Goal: Navigation & Orientation: Find specific page/section

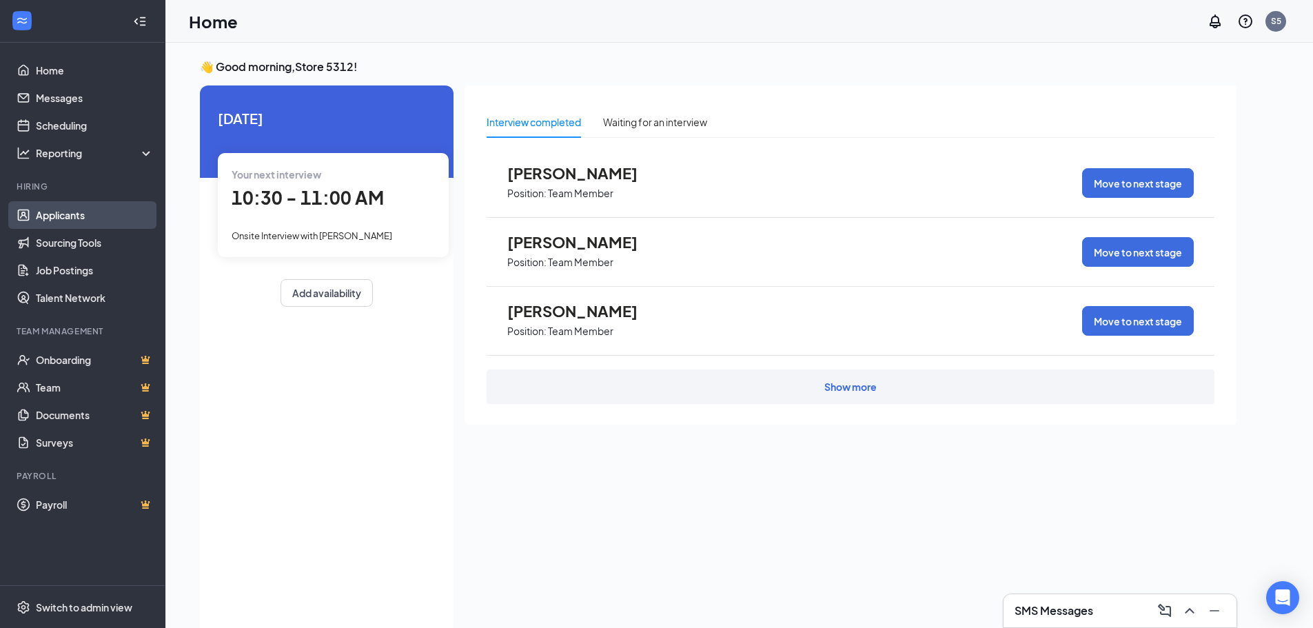
click at [86, 218] on link "Applicants" at bounding box center [95, 215] width 118 height 28
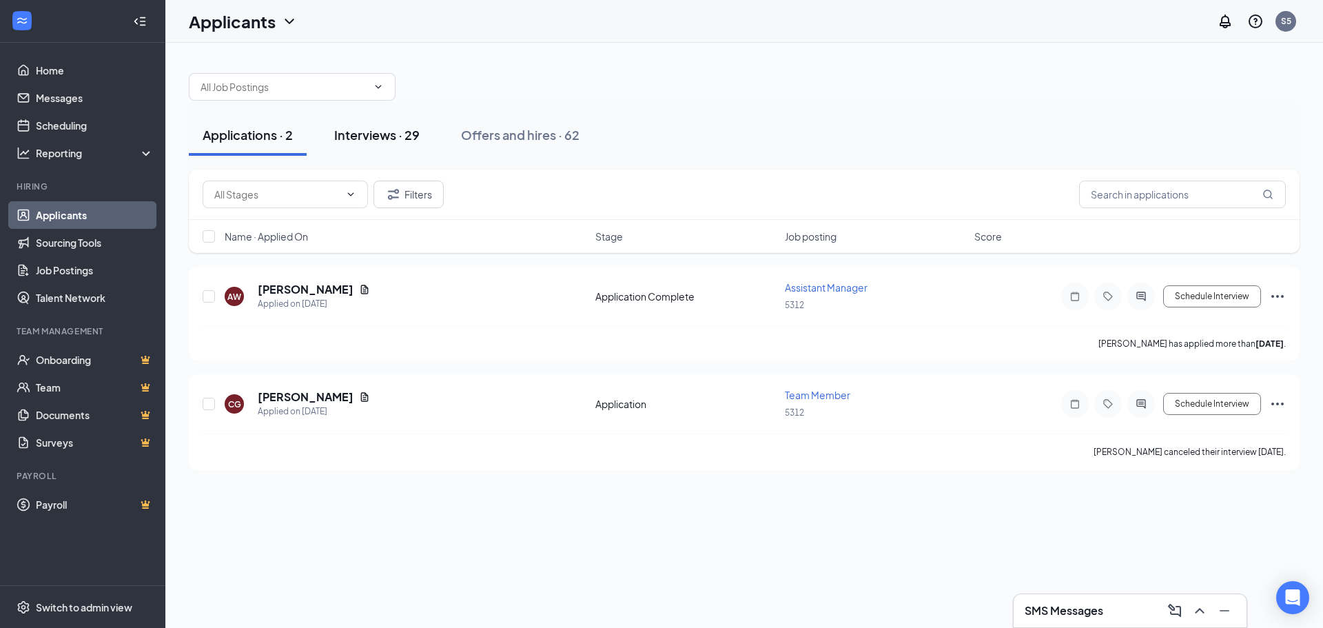
click at [385, 130] on div "Interviews · 29" at bounding box center [376, 134] width 85 height 17
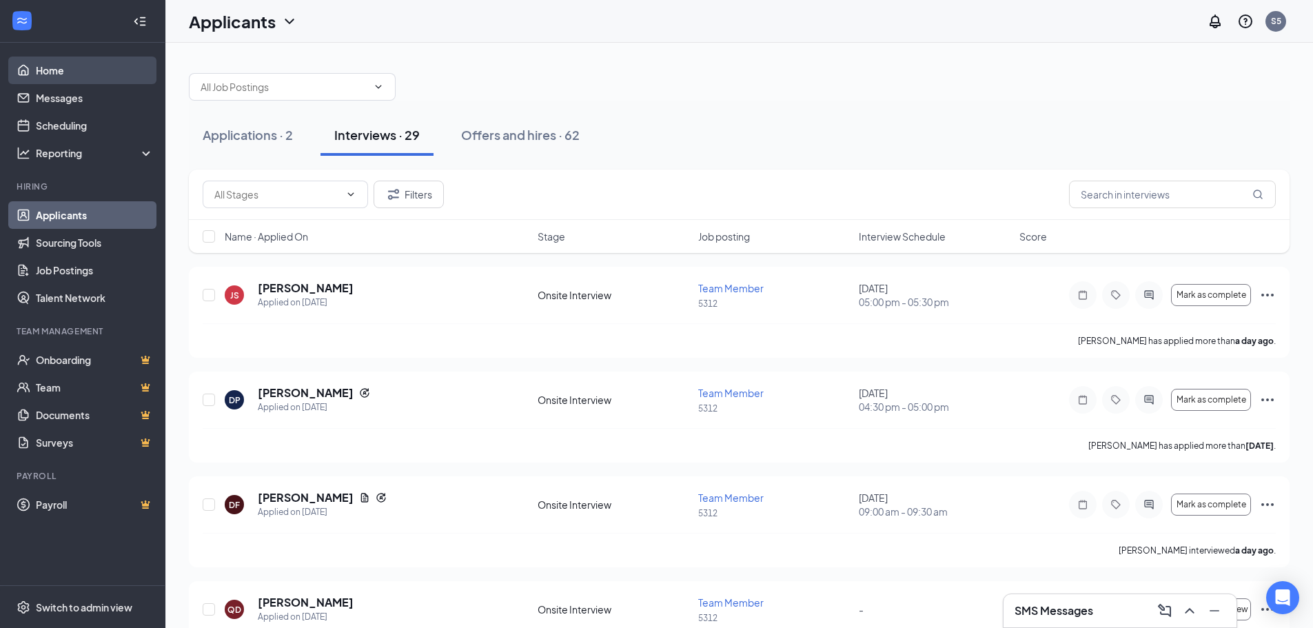
click at [67, 74] on link "Home" at bounding box center [95, 71] width 118 height 28
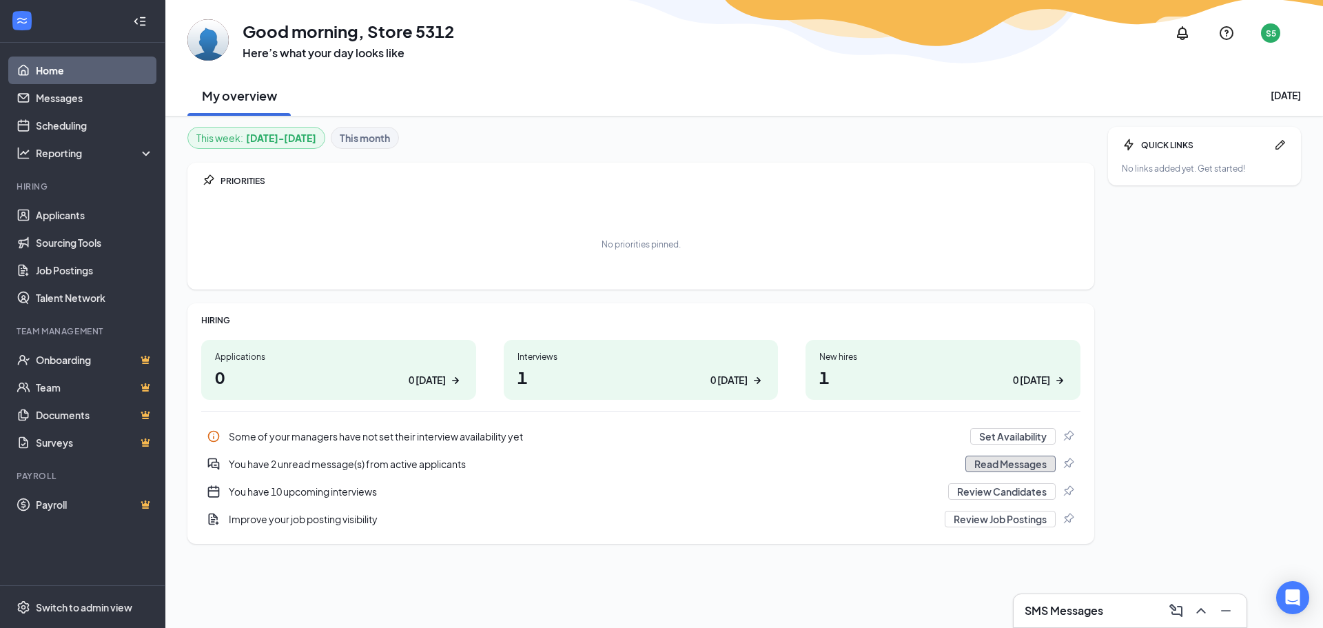
click at [1031, 468] on button "Read Messages" at bounding box center [1010, 464] width 90 height 17
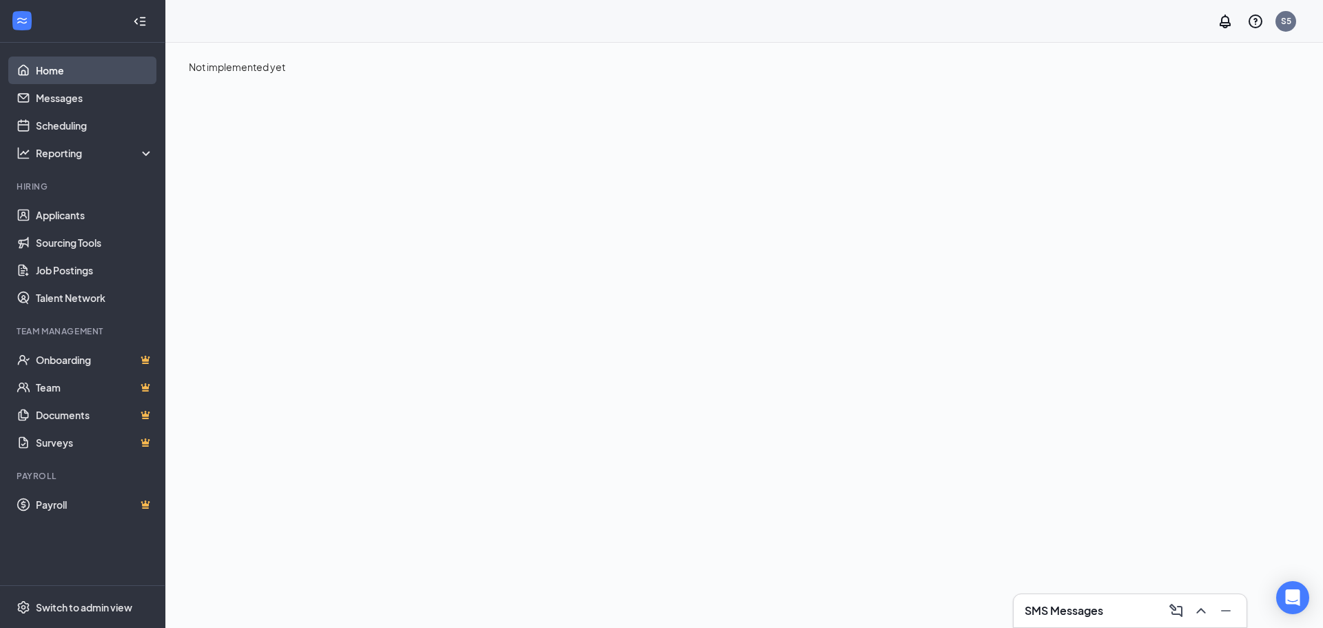
click at [55, 74] on link "Home" at bounding box center [95, 71] width 118 height 28
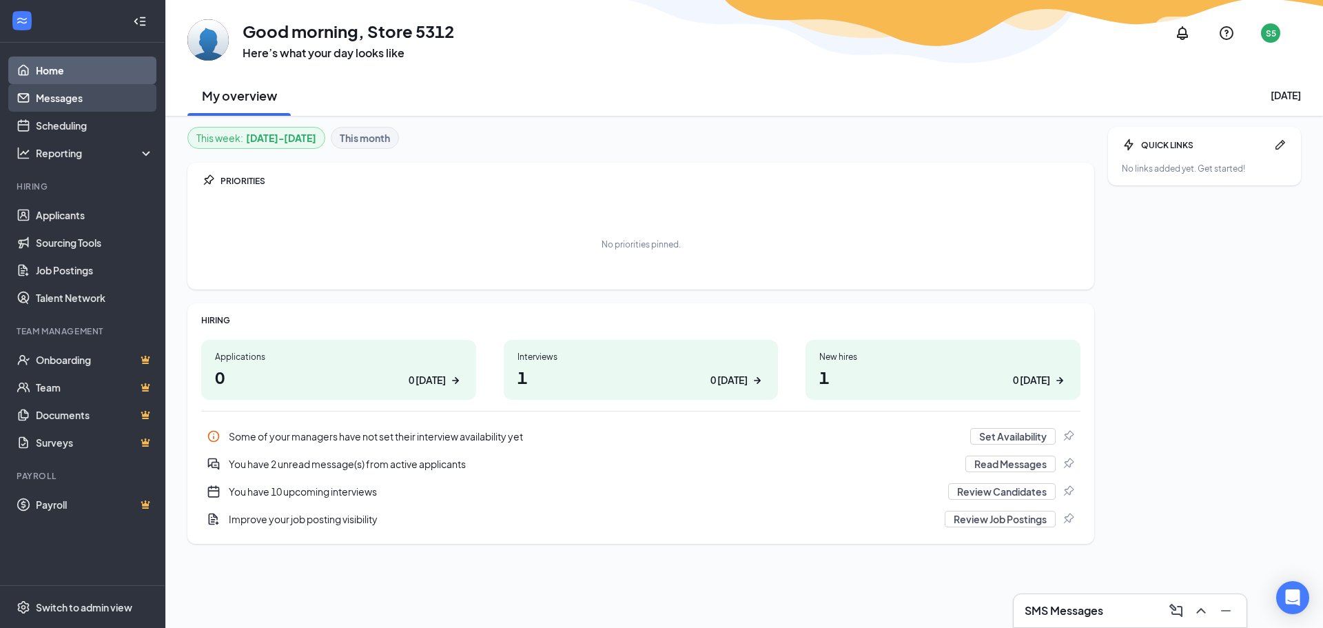
click at [101, 99] on link "Messages" at bounding box center [95, 98] width 118 height 28
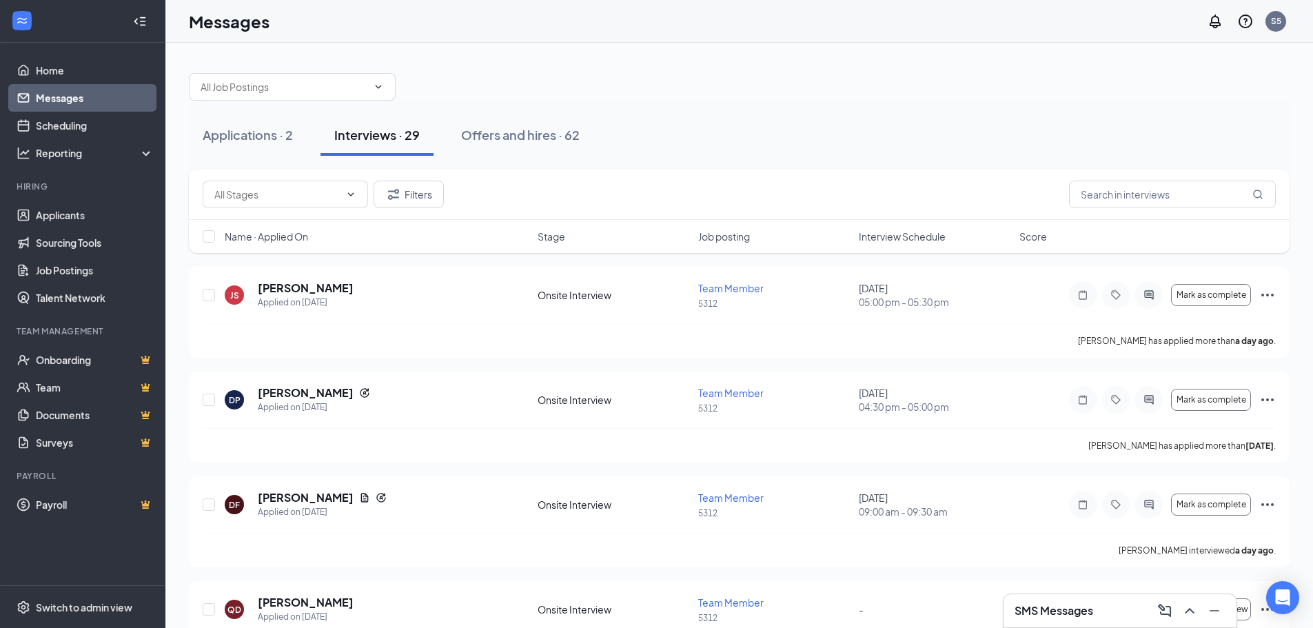
click at [1103, 609] on div "SMS Messages" at bounding box center [1119, 611] width 211 height 22
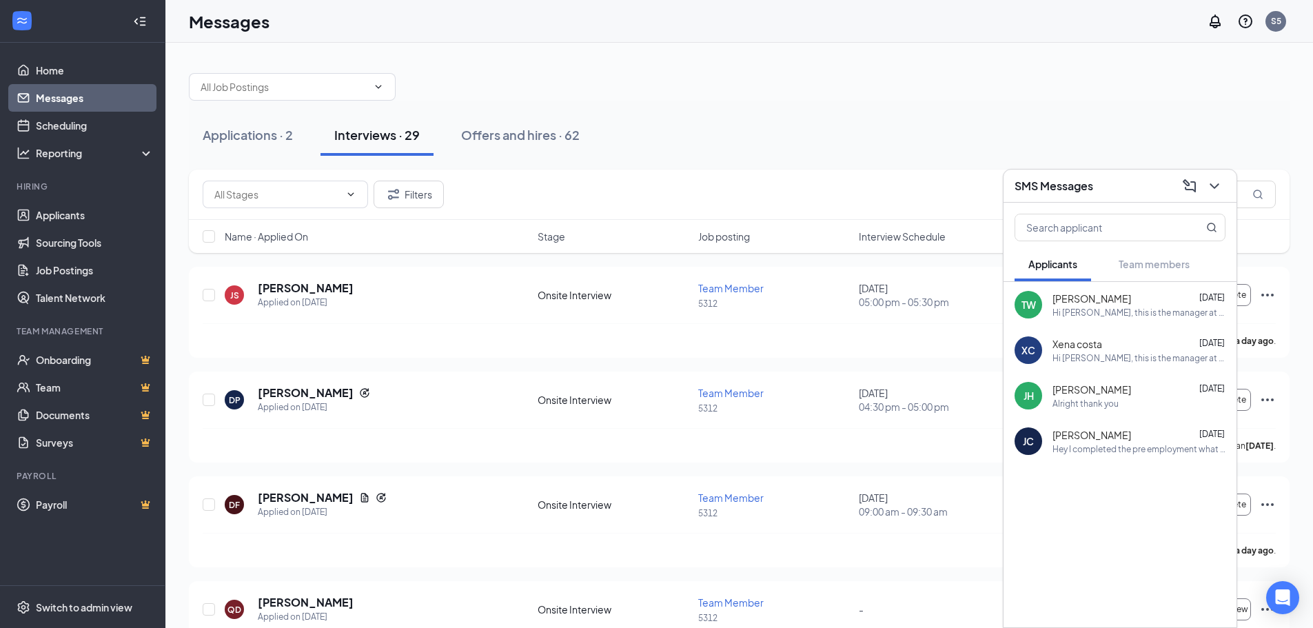
click at [1103, 609] on div "TW [PERSON_NAME] [DATE] Hi [PERSON_NAME], this is the manager at Burger King . …" at bounding box center [1119, 454] width 233 height 345
click at [1215, 187] on icon "ChevronDown" at bounding box center [1213, 186] width 9 height 6
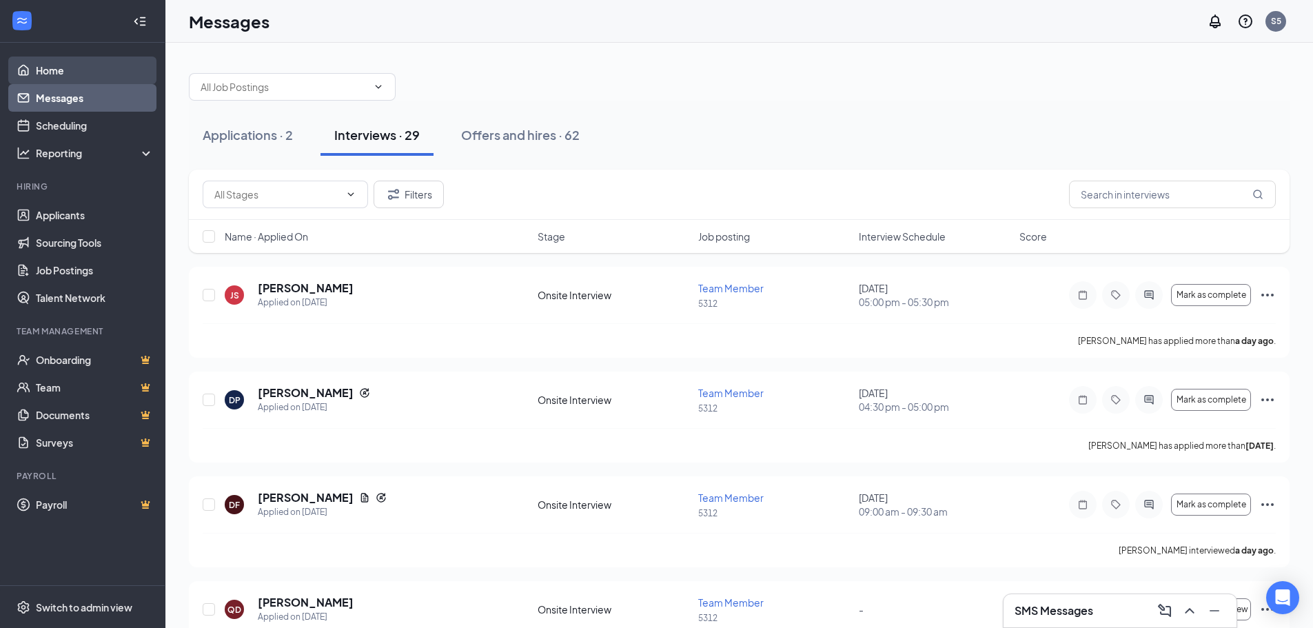
click at [52, 70] on link "Home" at bounding box center [95, 71] width 118 height 28
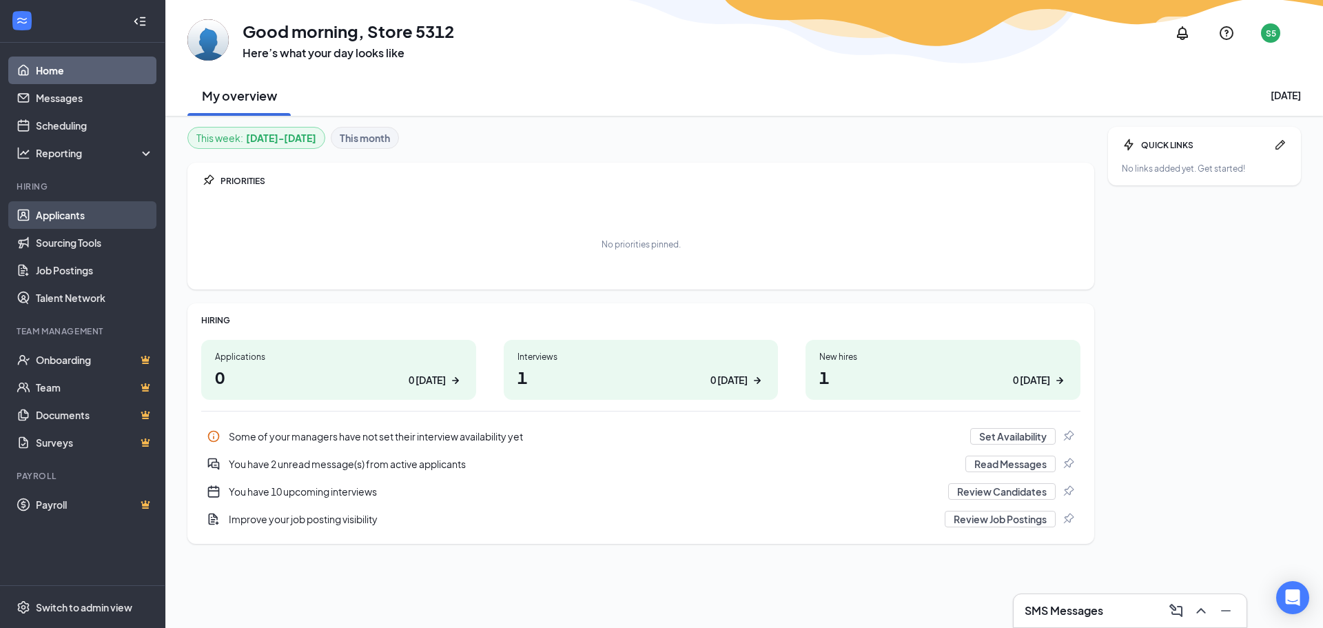
click at [52, 213] on link "Applicants" at bounding box center [95, 215] width 118 height 28
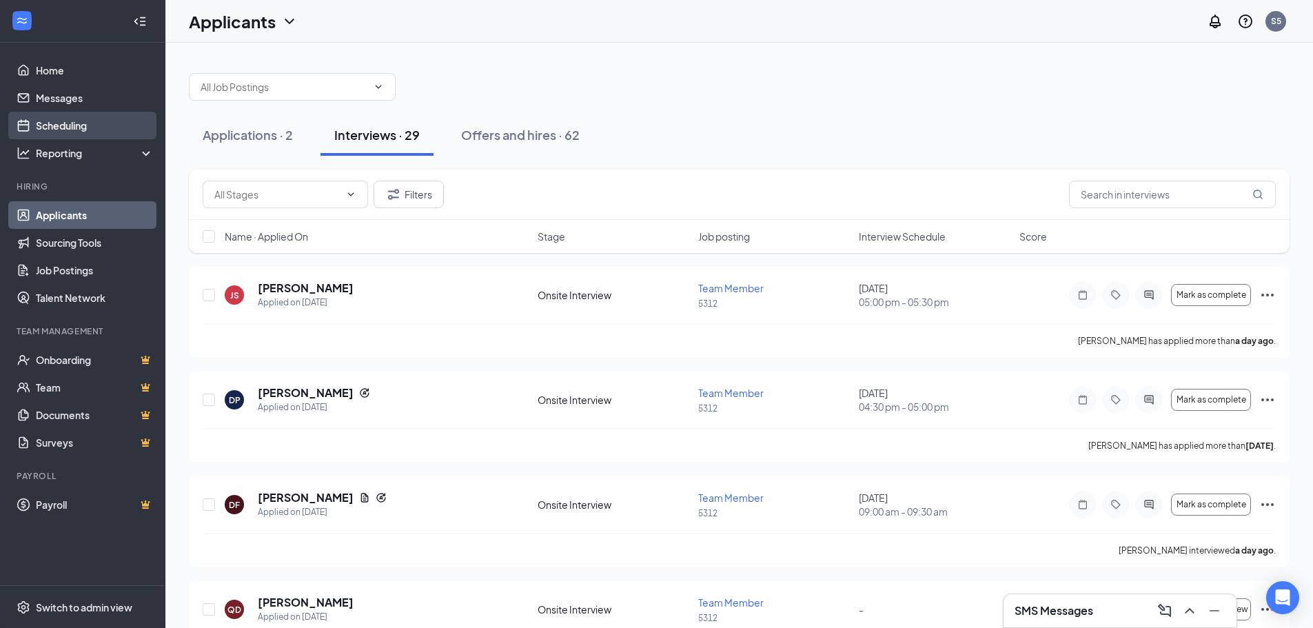
click at [97, 119] on link "Scheduling" at bounding box center [95, 126] width 118 height 28
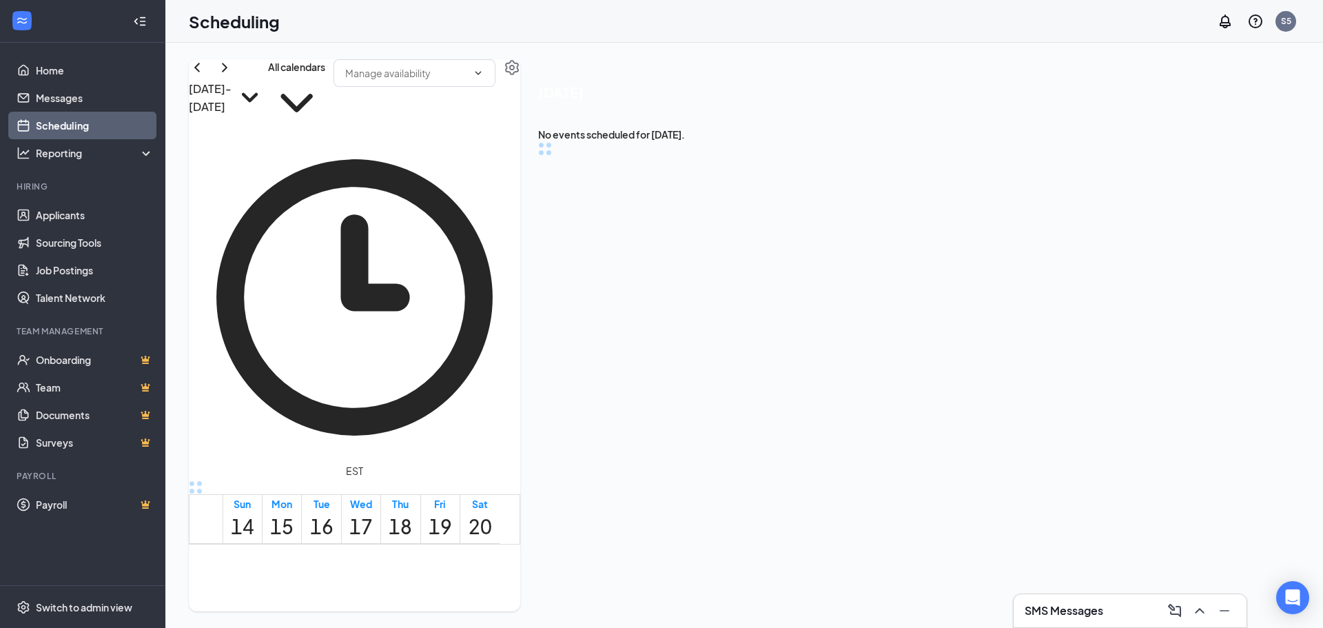
scroll to position [487, 0]
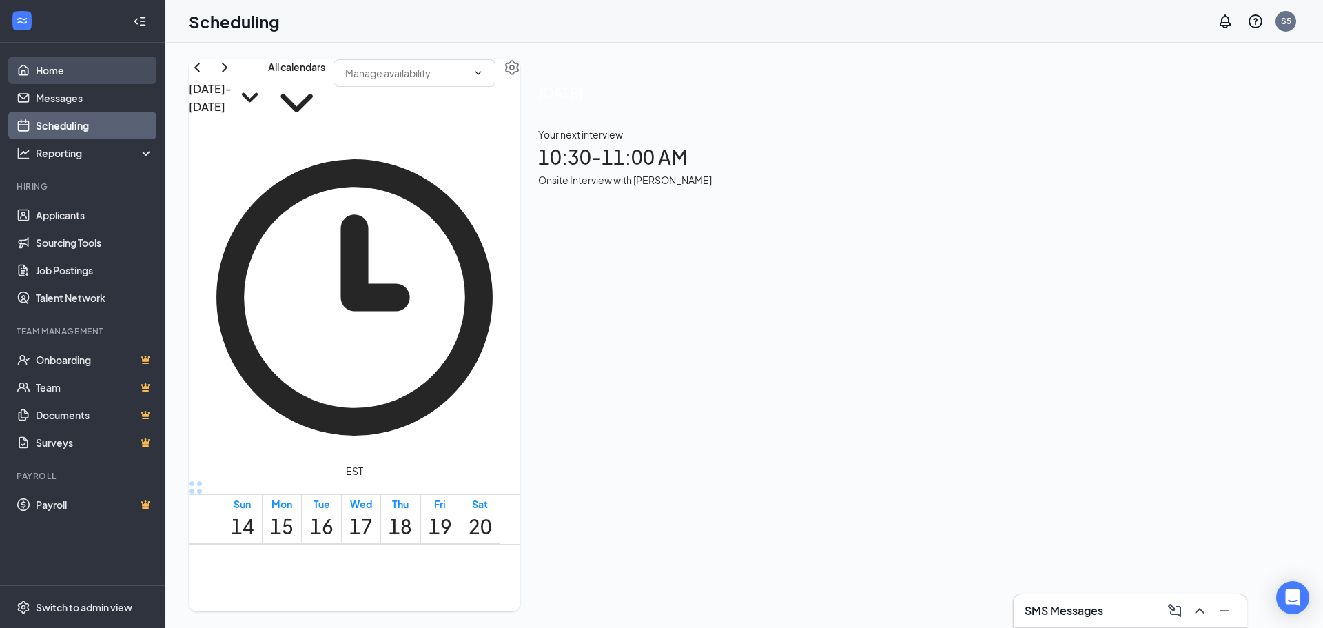
click at [52, 75] on link "Home" at bounding box center [95, 71] width 118 height 28
